Goal: Transaction & Acquisition: Purchase product/service

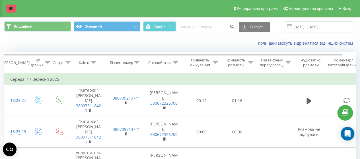
click at [12, 10] on icon at bounding box center [10, 9] width 3 height 4
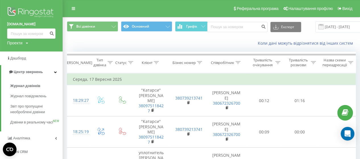
click at [25, 14] on img at bounding box center [31, 13] width 48 height 14
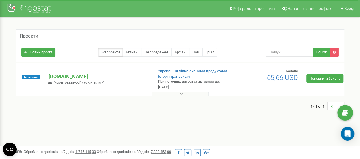
click at [245, 113] on div "1 - 1 of 1" at bounding box center [180, 106] width 329 height 20
click at [227, 125] on div "Проєкти Новий проєкт Всі проєкти Активні Не продовжені Архівні Нові Тріал Пошук" at bounding box center [179, 72] width 351 height 110
click at [182, 95] on icon at bounding box center [181, 94] width 3 height 4
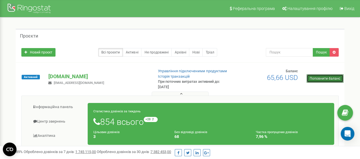
click at [325, 79] on link "Поповнити баланс" at bounding box center [324, 78] width 37 height 9
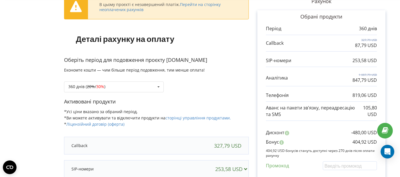
scroll to position [32, 0]
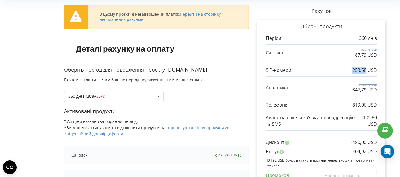
drag, startPoint x: 353, startPoint y: 71, endPoint x: 365, endPoint y: 70, distance: 12.3
click at [365, 70] on p "253,58 USD" at bounding box center [364, 70] width 24 height 7
copy p "253,58"
drag, startPoint x: 359, startPoint y: 83, endPoint x: 370, endPoint y: 82, distance: 10.6
click at [370, 82] on p "1 087,79 USD" at bounding box center [364, 84] width 24 height 4
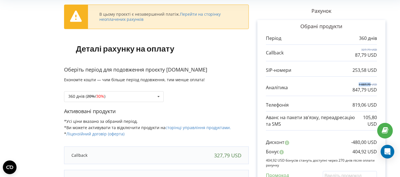
copy p "1 087,79"
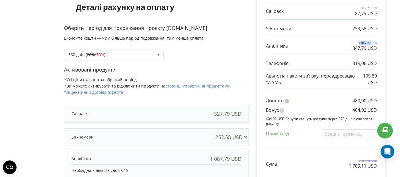
scroll to position [63, 0]
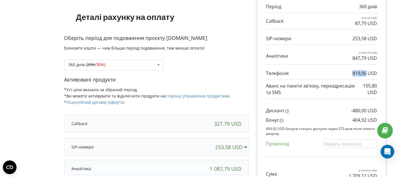
drag, startPoint x: 352, startPoint y: 73, endPoint x: 366, endPoint y: 73, distance: 13.4
click at [366, 73] on p "819,06 USD" at bounding box center [364, 73] width 24 height 7
copy p "819,06"
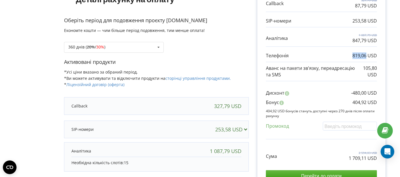
scroll to position [95, 0]
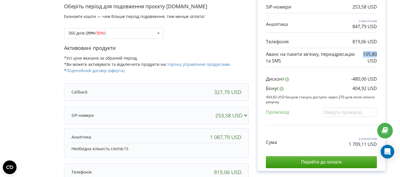
drag, startPoint x: 363, startPoint y: 53, endPoint x: 377, endPoint y: 53, distance: 14.5
click at [377, 53] on div "Обрані продукти Період 360 днів 327,79 USD 87,79 USD 253,58 USD" at bounding box center [321, 64] width 128 height 214
copy p "105,80"
click at [242, 117] on div "253,58 USD" at bounding box center [232, 115] width 34 height 6
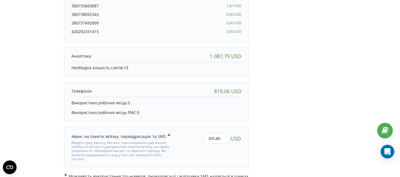
scroll to position [310, 0]
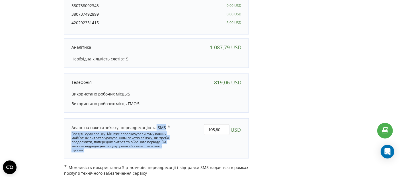
drag, startPoint x: 167, startPoint y: 144, endPoint x: 71, endPoint y: 126, distance: 97.8
click at [71, 126] on div "Аванс на пакети зв'язку, переадресацію та SMS 105,80 USD" at bounding box center [156, 138] width 178 height 36
click at [182, 141] on div "105,80 USD" at bounding box center [212, 138] width 67 height 36
click at [165, 143] on div "Введіть суму авансу. Ми вже спрогнозували суму ваших майбутніх витрат з урахува…" at bounding box center [122, 141] width 103 height 22
drag, startPoint x: 122, startPoint y: 141, endPoint x: 174, endPoint y: 155, distance: 53.9
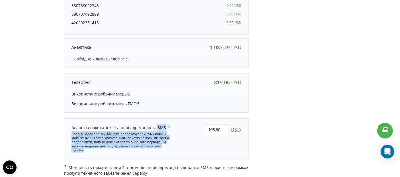
click at [122, 141] on div "Введіть суму авансу. Ми вже спрогнозували суму ваших майбутніх витрат з урахува…" at bounding box center [122, 141] width 103 height 22
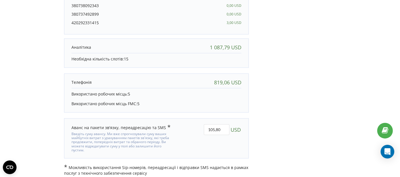
click at [166, 126] on span at bounding box center [168, 127] width 5 height 5
drag, startPoint x: 162, startPoint y: 126, endPoint x: 70, endPoint y: 123, distance: 92.2
click at [70, 123] on div "Аванс на пакети зв'язку, переадресацію та SMS Введіть суму авансу. Ми вже спрог…" at bounding box center [122, 138] width 111 height 36
copy div "Аванс на пакети зв'язку, переадресацію та SMS"
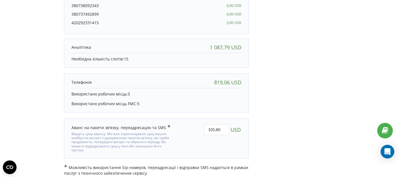
click at [149, 170] on p "Можливість використання Sip-номерів, переадресації і відправки SMS надається в …" at bounding box center [156, 170] width 185 height 12
click at [152, 168] on p "Можливість використання Sip-номерів, переадресації і відправки SMS надається в …" at bounding box center [156, 170] width 185 height 12
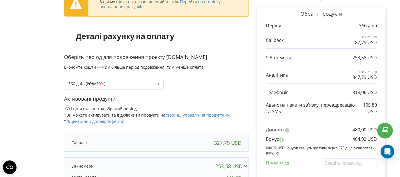
scroll to position [32, 0]
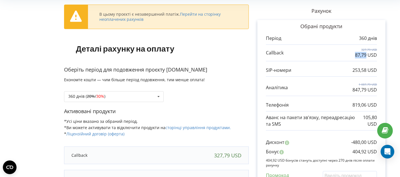
drag, startPoint x: 354, startPoint y: 55, endPoint x: 367, endPoint y: 55, distance: 12.5
click at [367, 55] on div "327,79 USD 87,79 USD" at bounding box center [321, 53] width 111 height 11
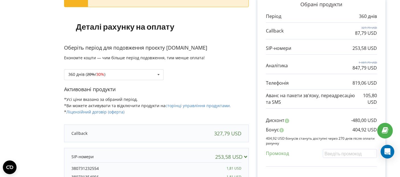
scroll to position [63, 0]
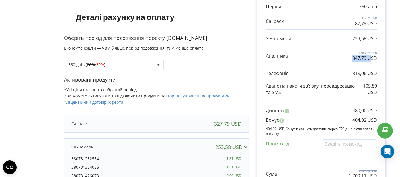
drag, startPoint x: 352, startPoint y: 58, endPoint x: 370, endPoint y: 58, distance: 17.9
click at [370, 58] on p "847,79 USD" at bounding box center [364, 58] width 24 height 7
drag, startPoint x: 349, startPoint y: 56, endPoint x: 364, endPoint y: 56, distance: 14.8
click at [364, 56] on div "1 087,79 USD 847,79 USD" at bounding box center [321, 56] width 111 height 11
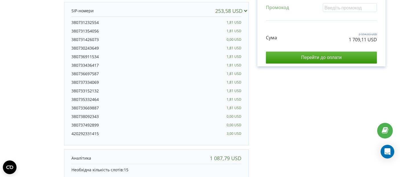
scroll to position [190, 0]
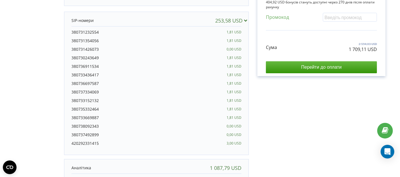
drag, startPoint x: 102, startPoint y: 144, endPoint x: 63, endPoint y: 36, distance: 115.3
click at [63, 36] on form "В цьому проєкті є незавершений платіж. Перейти на сторінку неоплачених рахунків…" at bounding box center [200, 68] width 388 height 455
click at [121, 47] on div "380731426073 0,00 USD" at bounding box center [156, 50] width 170 height 9
drag, startPoint x: 101, startPoint y: 143, endPoint x: 69, endPoint y: 144, distance: 32.2
click at [69, 144] on div "253,58 USD 380731232554 1,81 USD" at bounding box center [156, 83] width 185 height 143
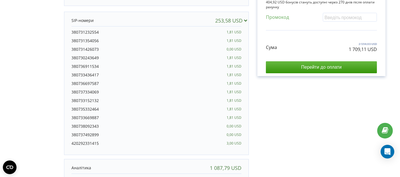
click at [97, 146] on div "420292331415 3,00 USD" at bounding box center [156, 144] width 170 height 9
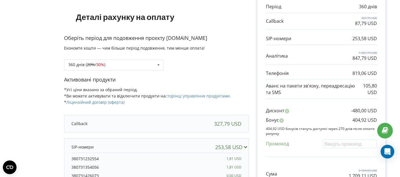
scroll to position [95, 0]
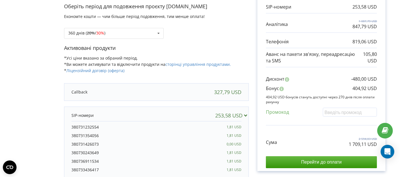
drag, startPoint x: 266, startPoint y: 25, endPoint x: 291, endPoint y: 23, distance: 24.5
click at [291, 23] on div "1 087,79 USD 847,79 USD" at bounding box center [321, 24] width 111 height 11
click at [392, 28] on div "Рахунок Обрані продукти Період 360 днів 327,79 USD 87,79 USD 253,58 USD 1 087,7…" at bounding box center [321, 163] width 145 height 455
drag, startPoint x: 266, startPoint y: 24, endPoint x: 289, endPoint y: 24, distance: 23.6
click at [289, 24] on div "1 087,79 USD 847,79 USD" at bounding box center [321, 24] width 111 height 11
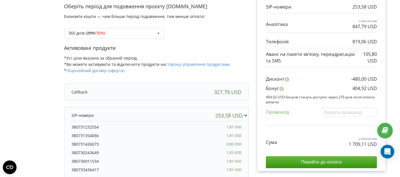
click at [387, 30] on div "Рахунок Обрані продукти Період 360 днів 327,79 USD 87,79 USD 253,58 USD 1 087,7…" at bounding box center [321, 163] width 145 height 455
click at [388, 41] on div "Рахунок Обрані продукти Період 360 днів 327,79 USD 87,79 USD 253,58 USD 1 087,7…" at bounding box center [321, 163] width 145 height 455
drag, startPoint x: 264, startPoint y: 25, endPoint x: 378, endPoint y: 26, distance: 114.4
click at [378, 26] on div "Обрані продукти Період 360 днів 327,79 USD 87,79 USD 253,58 USD" at bounding box center [321, 64] width 128 height 214
click at [393, 29] on div "Рахунок Обрані продукти Період 360 днів 327,79 USD 87,79 USD 253,58 USD 1 087,7…" at bounding box center [321, 163] width 145 height 455
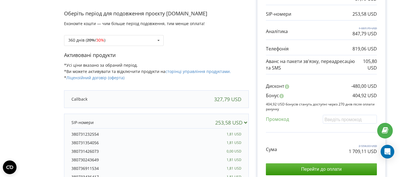
scroll to position [63, 0]
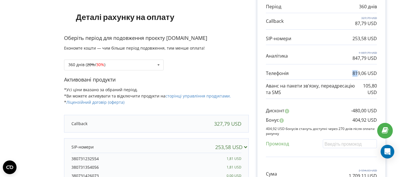
drag, startPoint x: 353, startPoint y: 73, endPoint x: 357, endPoint y: 72, distance: 4.3
click at [357, 72] on p "819,06 USD" at bounding box center [364, 73] width 24 height 7
click at [368, 73] on p "819,06 USD" at bounding box center [364, 73] width 24 height 7
click at [279, 72] on p at bounding box center [277, 73] width 23 height 7
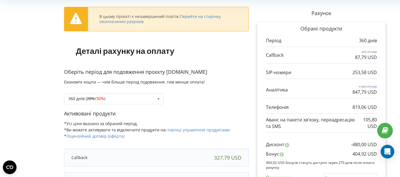
scroll to position [30, 0]
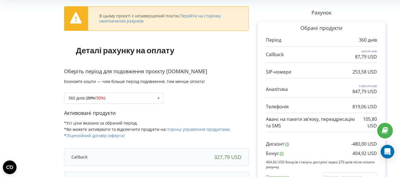
drag, startPoint x: 266, startPoint y: 55, endPoint x: 380, endPoint y: 56, distance: 114.1
click at [380, 56] on div "Обрані продукти Період 360 днів 327,79 USD 87,79 USD 253,58 USD" at bounding box center [321, 129] width 128 height 214
drag, startPoint x: 264, startPoint y: 54, endPoint x: 380, endPoint y: 55, distance: 116.4
click at [380, 55] on div "Обрані продукти Період 360 днів 327,79 USD 87,79 USD 253,58 USD" at bounding box center [321, 129] width 128 height 214
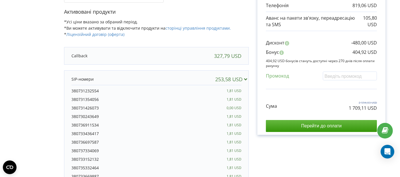
scroll to position [157, 0]
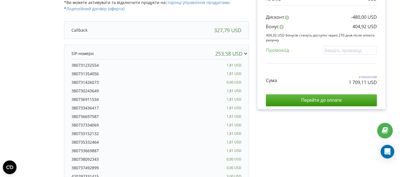
click at [245, 52] on icon at bounding box center [245, 53] width 6 height 5
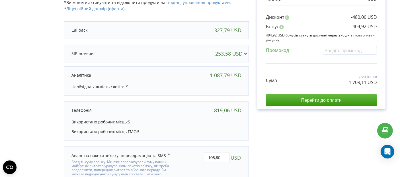
click at [245, 55] on icon at bounding box center [245, 53] width 6 height 5
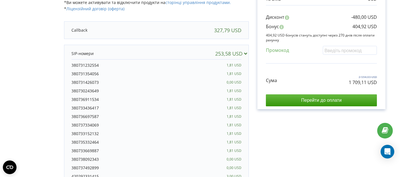
click at [245, 55] on icon at bounding box center [245, 53] width 6 height 5
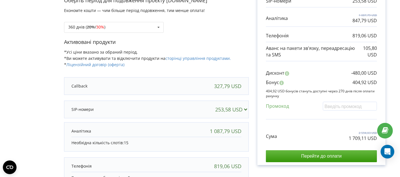
scroll to position [69, 0]
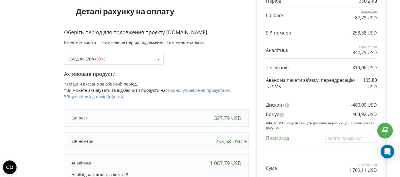
drag, startPoint x: 267, startPoint y: 32, endPoint x: 377, endPoint y: 69, distance: 116.2
click at [377, 69] on div "Обрані продукти Період 360 днів 327,79 USD 87,79 USD 253,58 USD" at bounding box center [321, 90] width 128 height 214
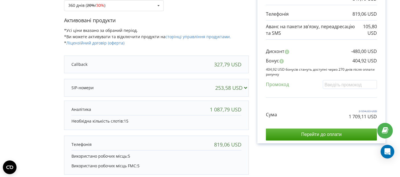
scroll to position [132, 0]
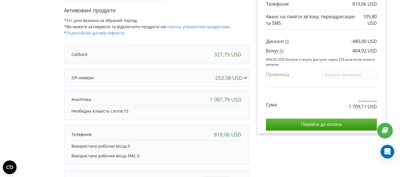
click at [211, 78] on div "253,58 USD" at bounding box center [156, 77] width 181 height 11
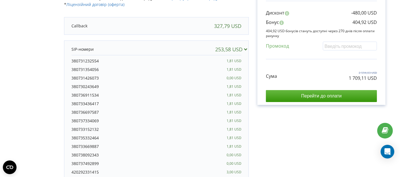
scroll to position [195, 0]
